Goal: Find specific page/section: Find specific page/section

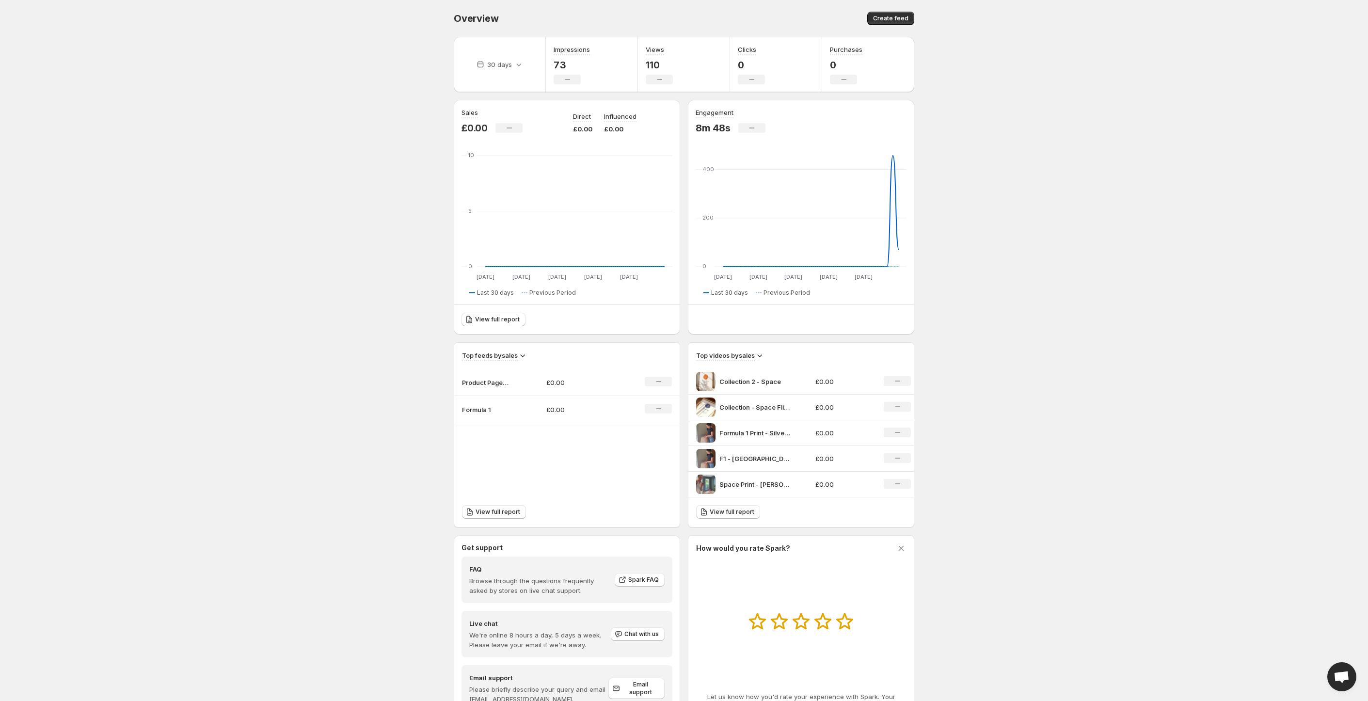
scroll to position [41, 0]
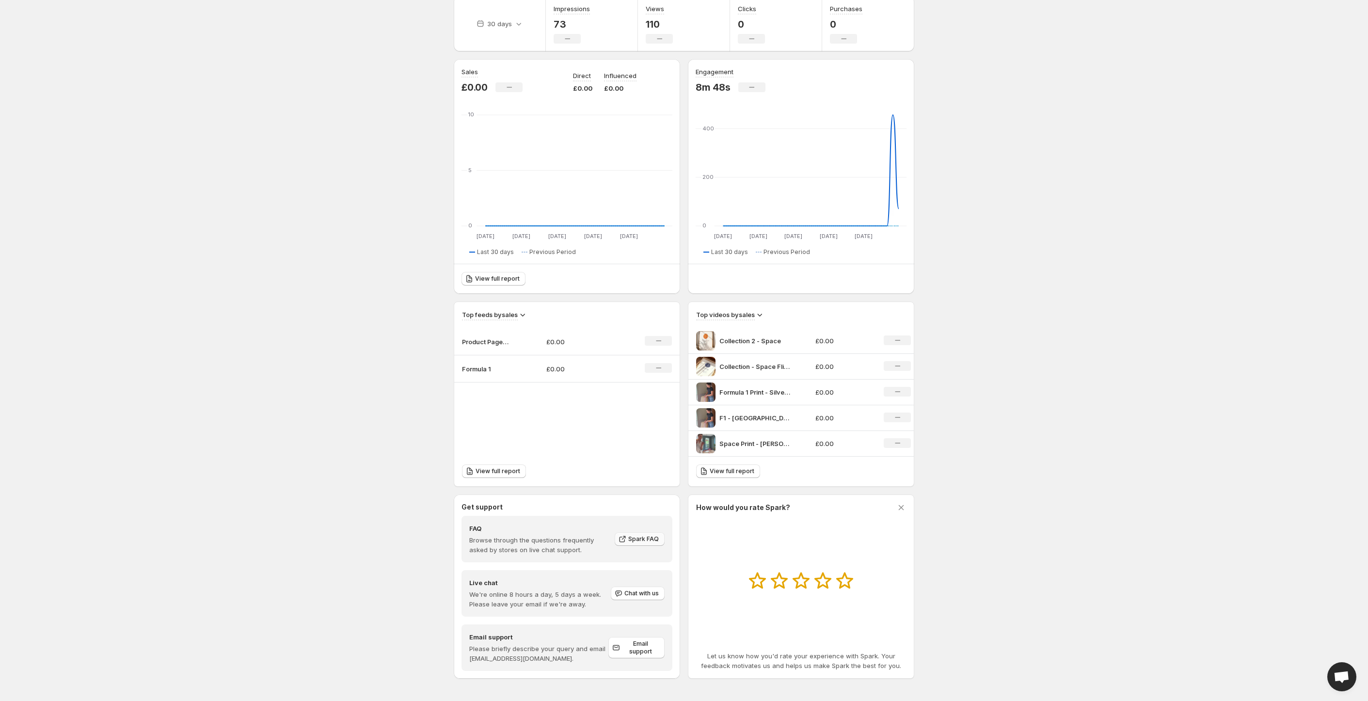
click at [640, 534] on link "Spark FAQ" at bounding box center [640, 539] width 50 height 14
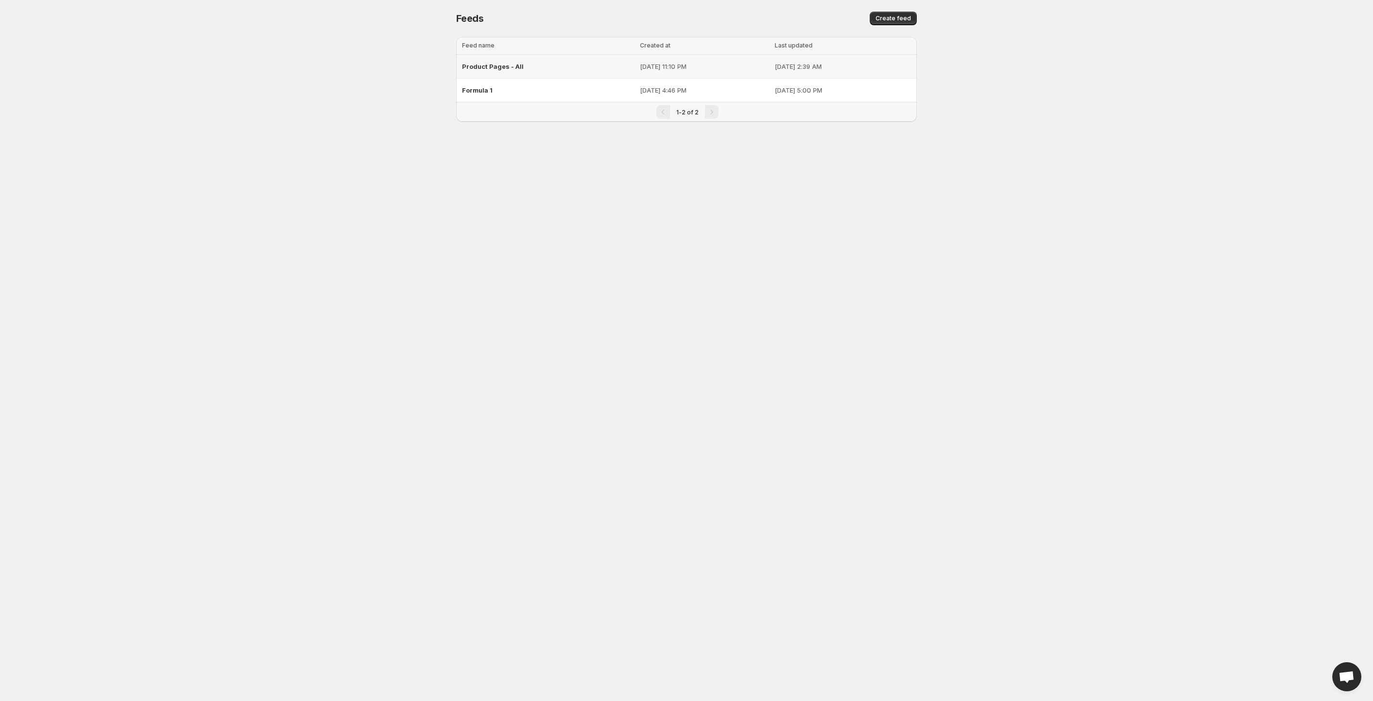
click at [497, 67] on span "Product Pages - All" at bounding box center [493, 67] width 62 height 8
click at [493, 69] on span "Product Pages - All" at bounding box center [493, 67] width 62 height 8
